Goal: Transaction & Acquisition: Purchase product/service

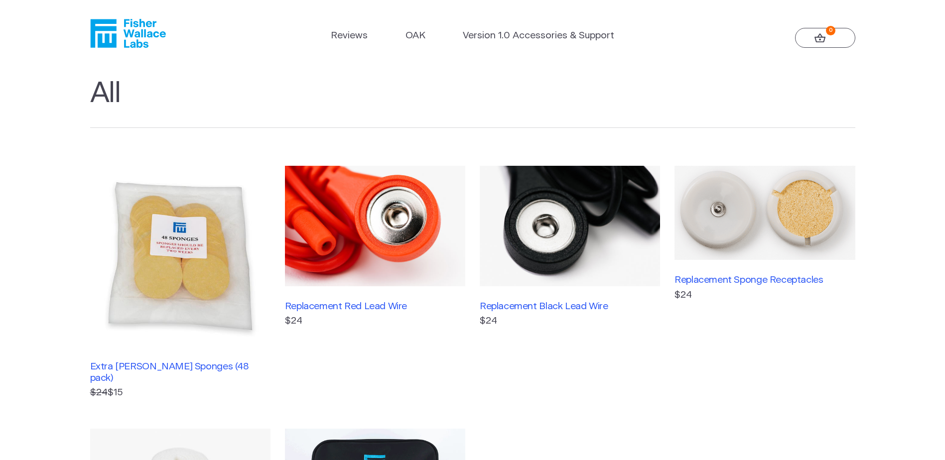
click at [403, 36] on ul "Reviews [GEOGRAPHIC_DATA] Version 1.0 Accessories & Support" at bounding box center [473, 38] width 284 height 19
click at [409, 36] on link "OAK" at bounding box center [415, 36] width 20 height 14
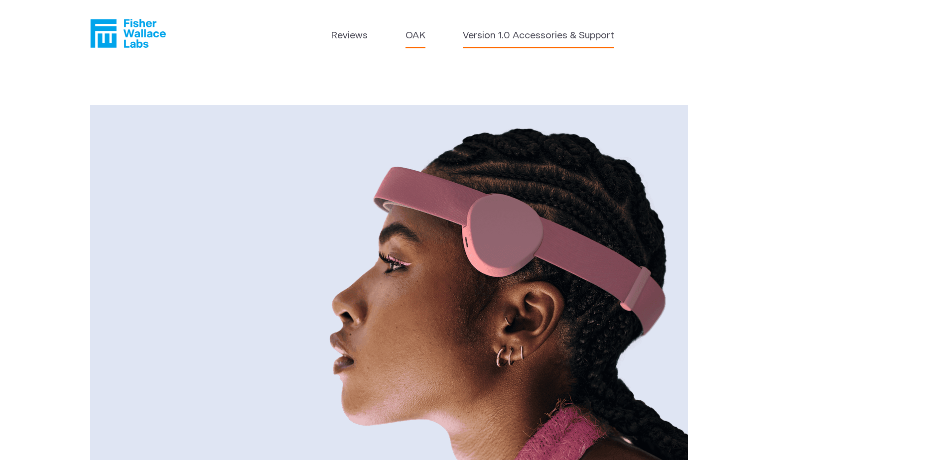
click at [507, 36] on link "Version 1.0 Accessories & Support" at bounding box center [538, 36] width 151 height 14
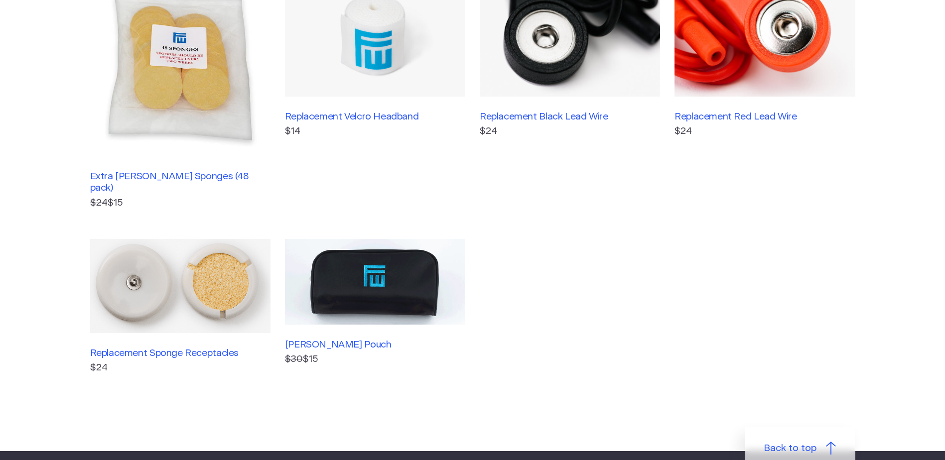
scroll to position [249, 0]
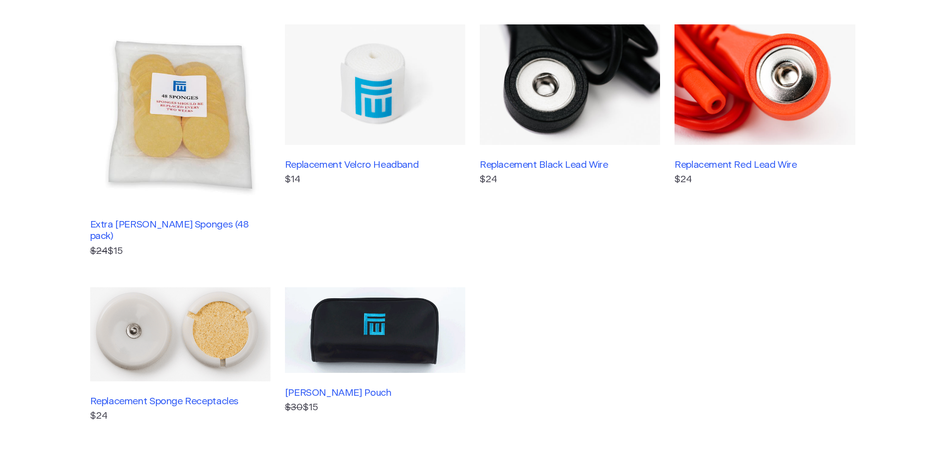
click at [647, 334] on div "Extra Fisher Wallace Sponges (48 pack) $24 $15 Replacement Velcro Headband $14 …" at bounding box center [472, 224] width 765 height 400
click at [172, 115] on img at bounding box center [180, 114] width 180 height 180
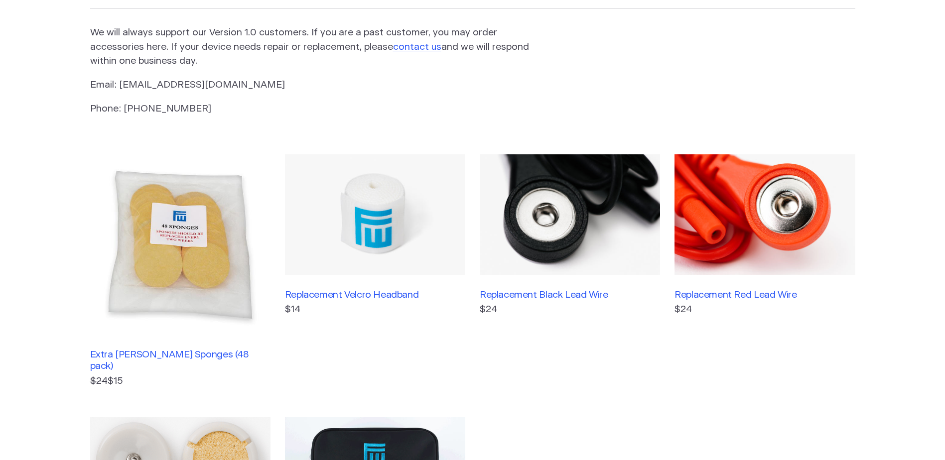
scroll to position [0, 0]
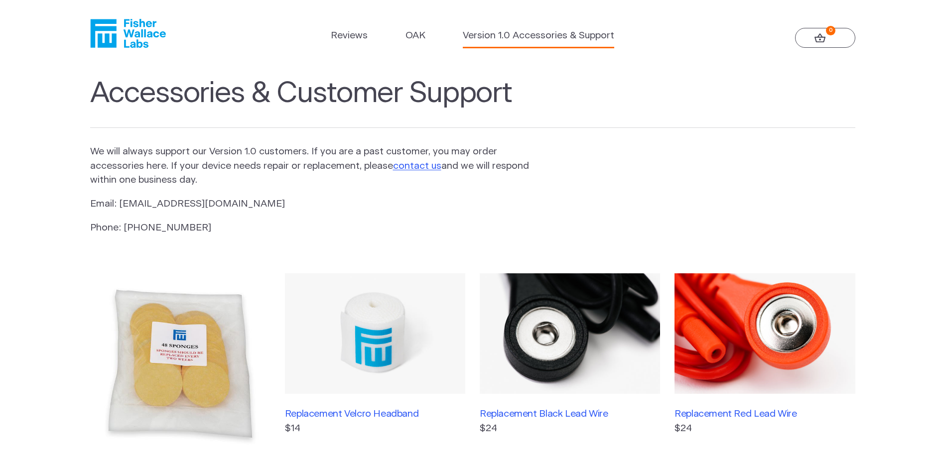
click at [364, 338] on img at bounding box center [375, 333] width 180 height 121
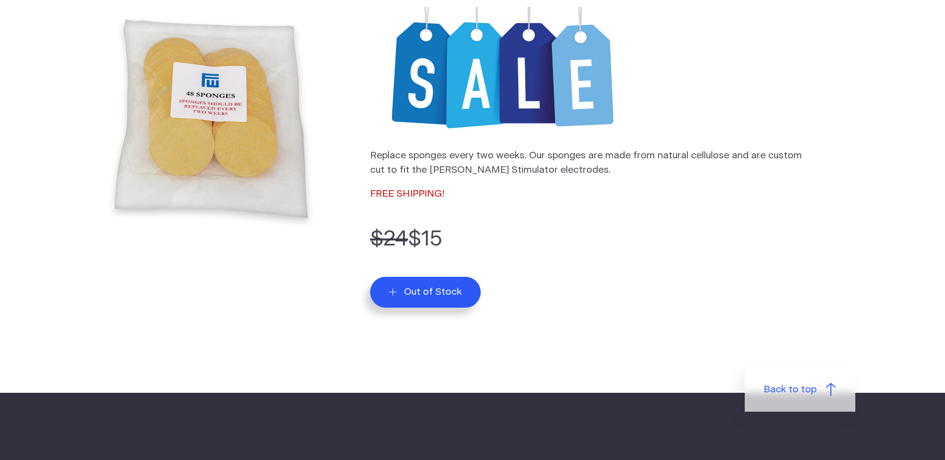
scroll to position [50, 0]
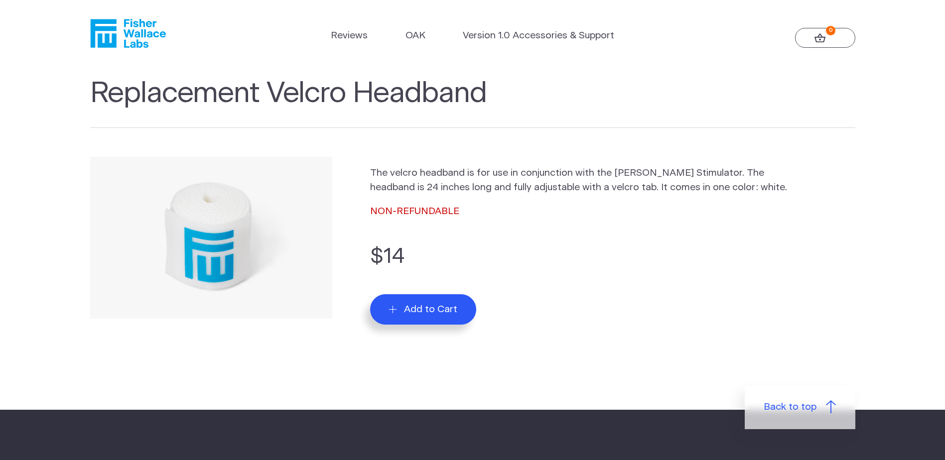
click at [421, 307] on span "Add to Cart" at bounding box center [430, 309] width 53 height 11
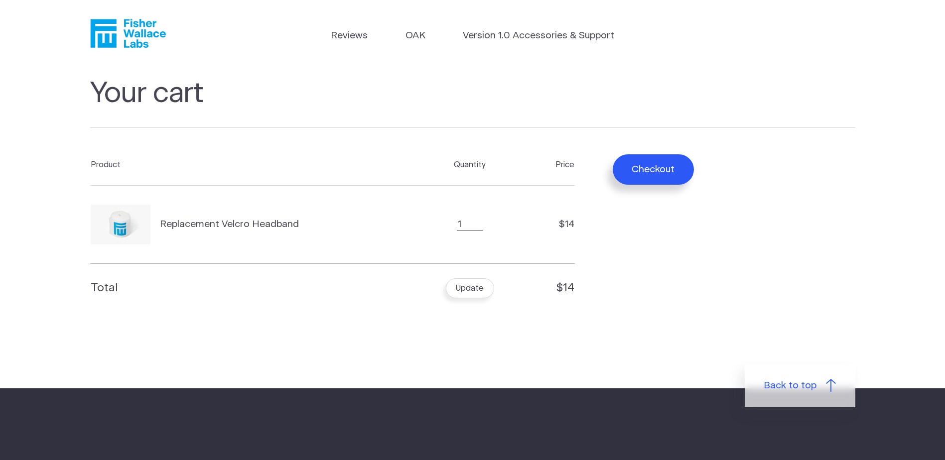
click at [673, 171] on button "Checkout" at bounding box center [653, 169] width 81 height 30
